Goal: Entertainment & Leisure: Consume media (video, audio)

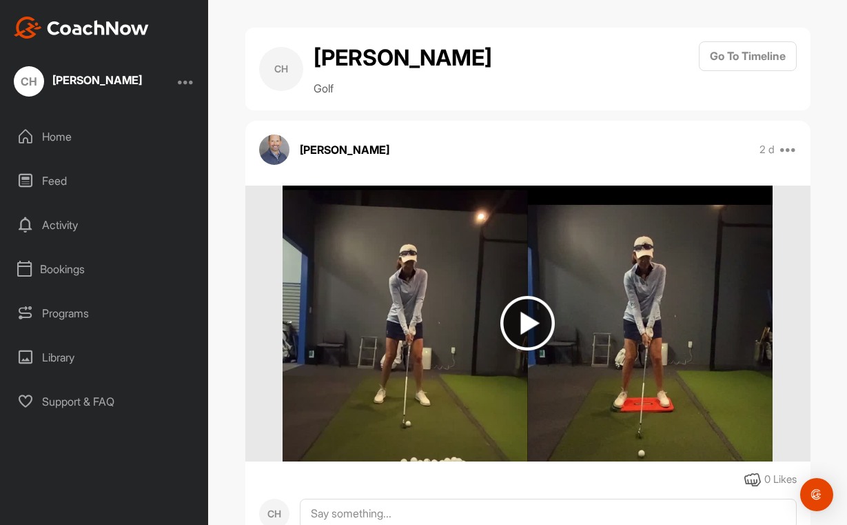
click at [528, 321] on img at bounding box center [527, 323] width 54 height 54
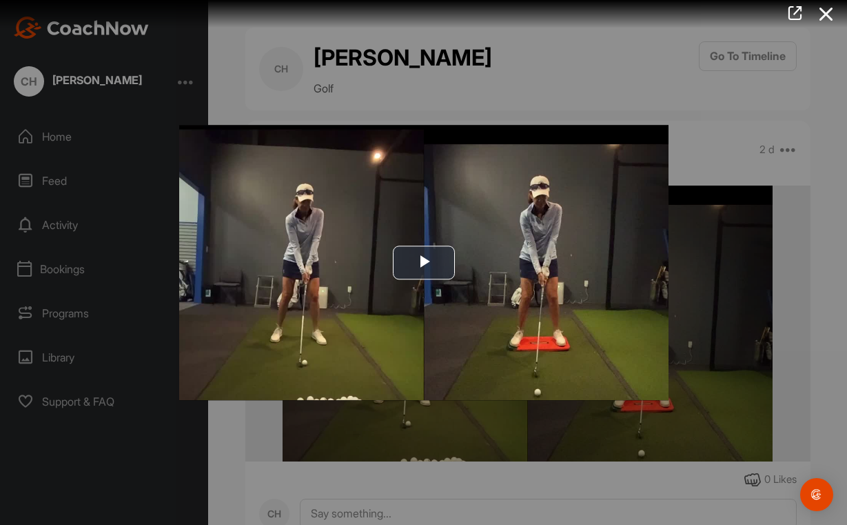
click at [443, 437] on div at bounding box center [423, 262] width 847 height 525
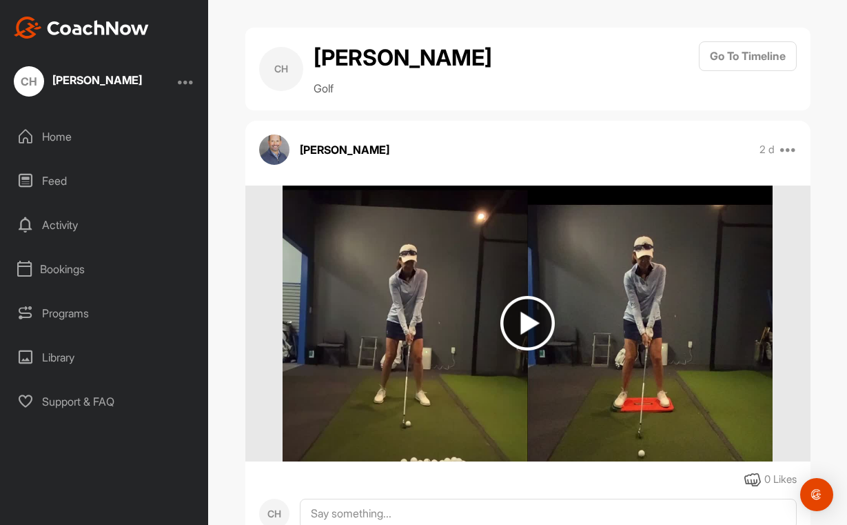
click at [55, 141] on div "Home" at bounding box center [105, 136] width 194 height 34
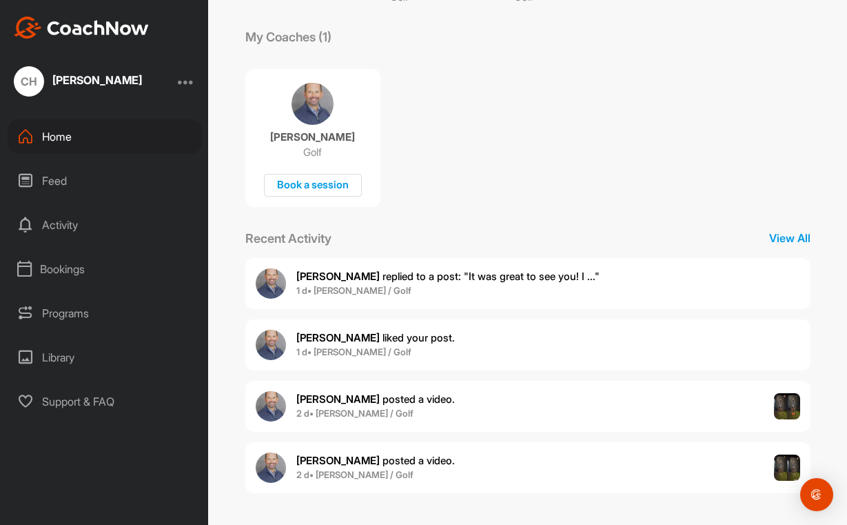
scroll to position [218, 0]
click at [374, 402] on span "[PERSON_NAME] posted a video ." at bounding box center [375, 399] width 159 height 13
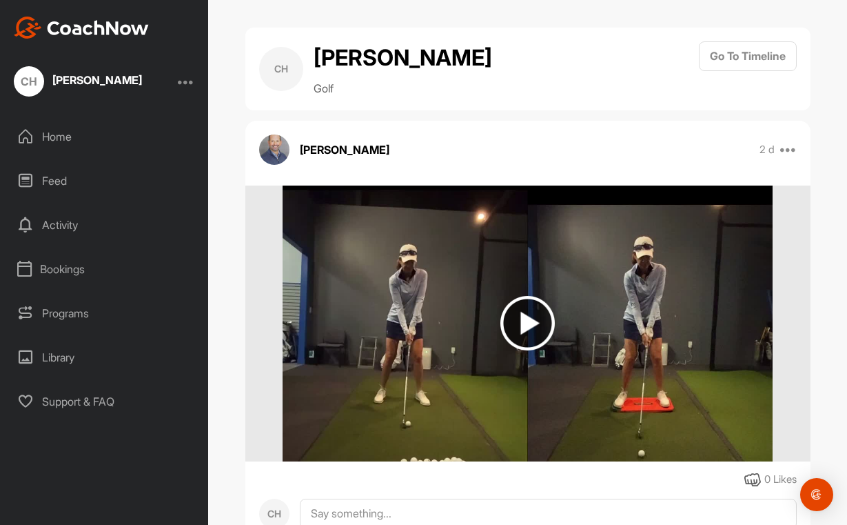
click at [54, 175] on div "Feed" at bounding box center [105, 180] width 194 height 34
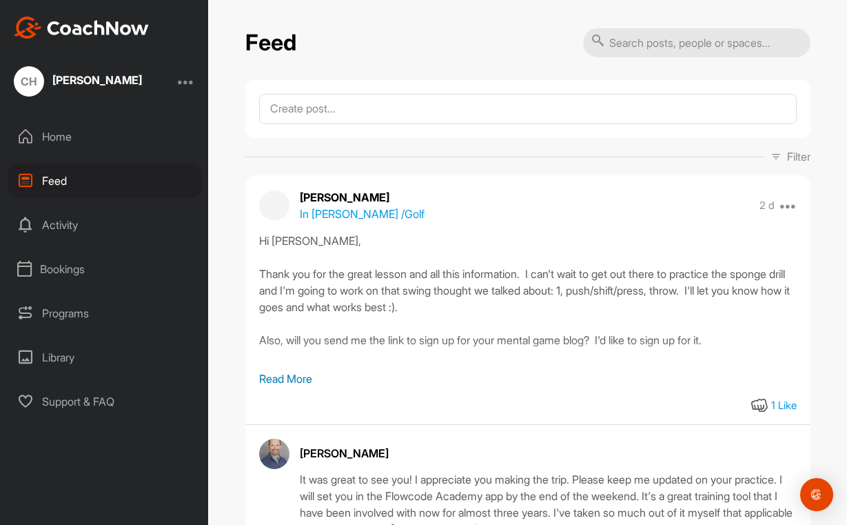
click at [57, 139] on div "Home" at bounding box center [105, 136] width 194 height 34
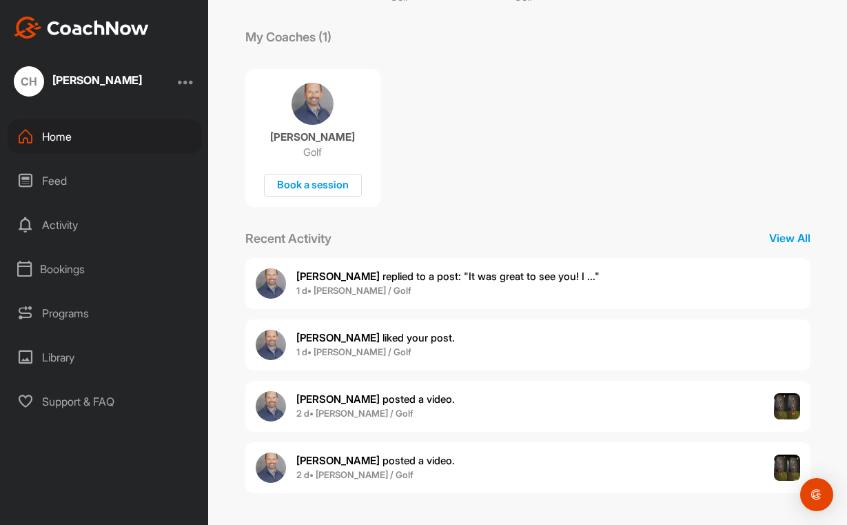
scroll to position [218, 0]
click at [373, 469] on b "2 d • [PERSON_NAME] / Golf" at bounding box center [354, 474] width 117 height 11
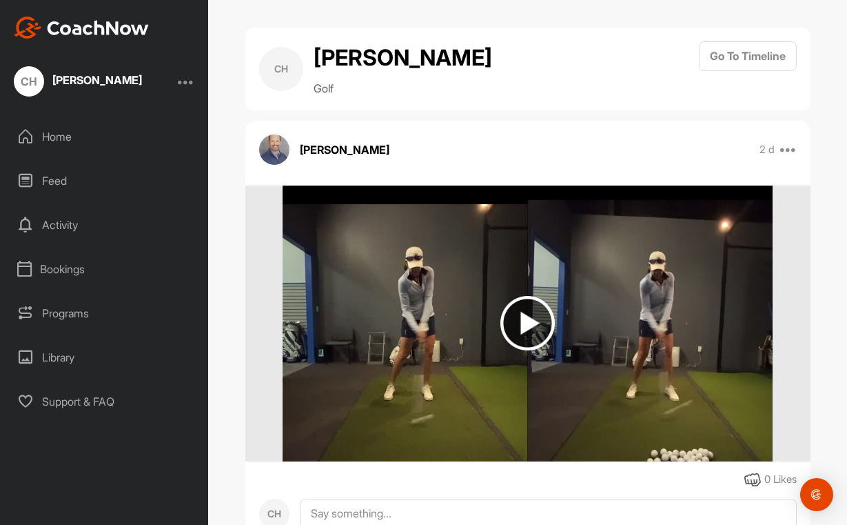
click at [520, 325] on img at bounding box center [527, 323] width 54 height 54
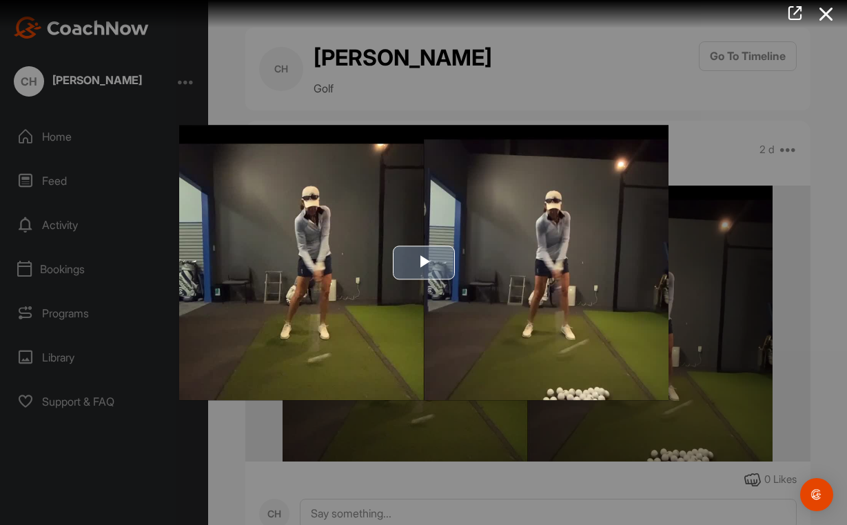
click at [424, 263] on span "Video Player" at bounding box center [424, 263] width 0 height 0
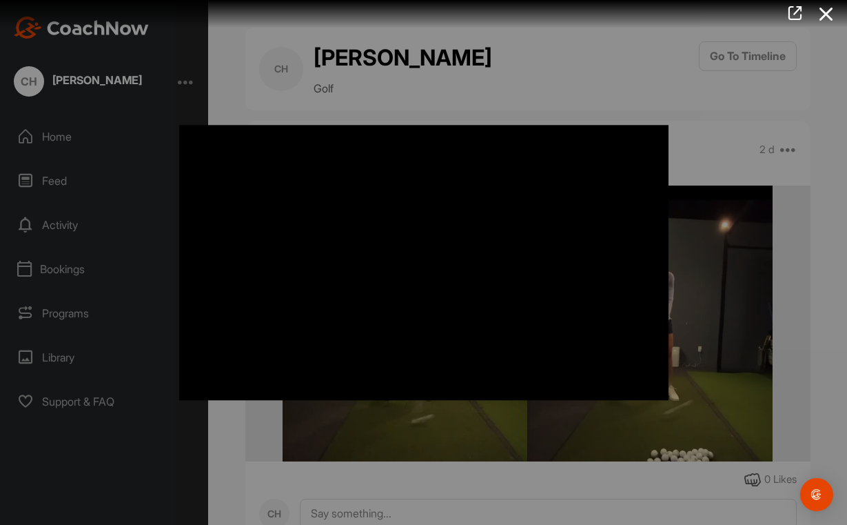
click at [457, 440] on div at bounding box center [423, 262] width 847 height 525
